Goal: Find contact information: Find contact information

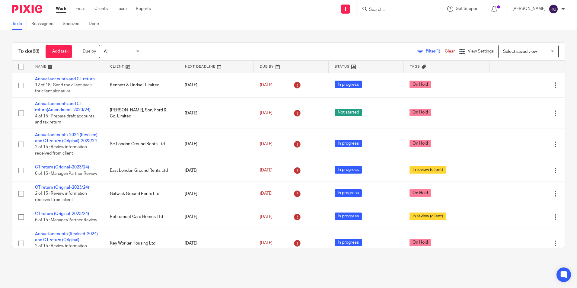
click at [390, 11] on input "Search" at bounding box center [395, 9] width 54 height 5
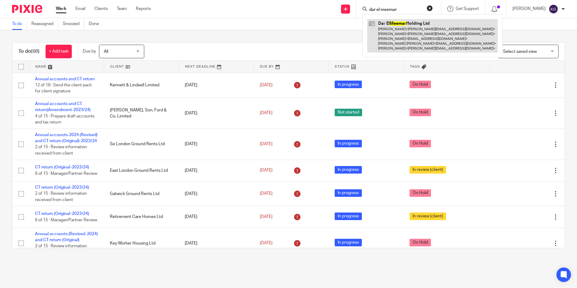
type input "dar el meemar"
click at [405, 42] on link at bounding box center [432, 35] width 130 height 33
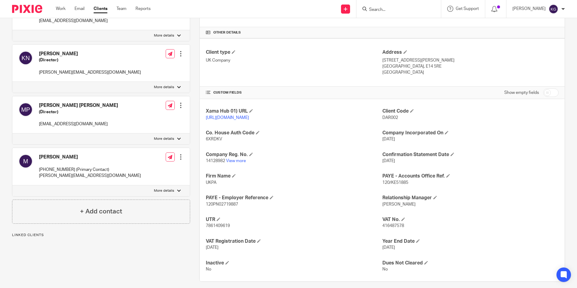
scroll to position [145, 0]
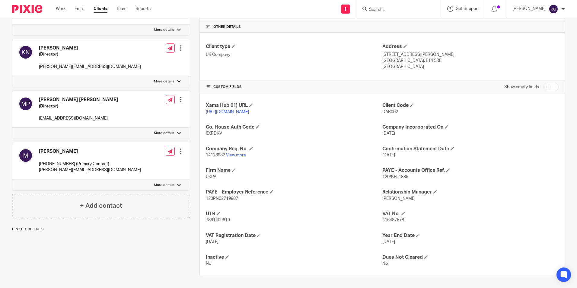
click at [225, 218] on span "7861409619" at bounding box center [218, 220] width 24 height 4
copy span "7861409619"
